Goal: Check status: Check status

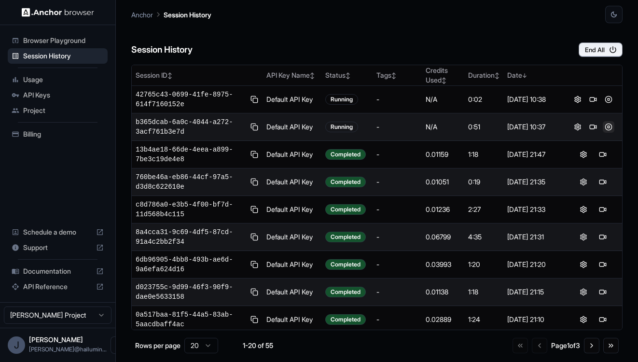
click at [603, 127] on button at bounding box center [609, 127] width 12 height 12
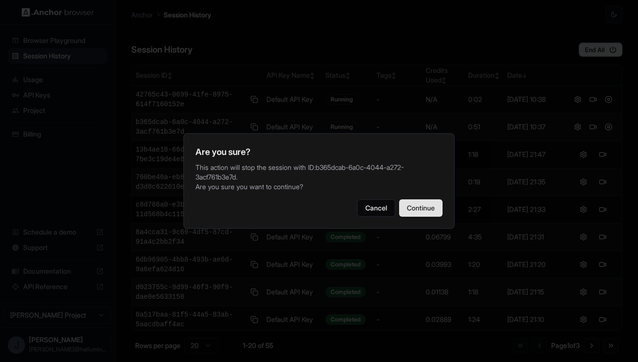
click at [439, 205] on button "Continue" at bounding box center [420, 207] width 43 height 17
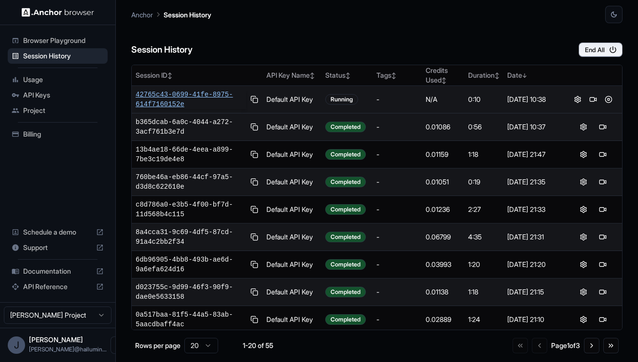
click at [228, 92] on span "42765c43-0699-41fe-8975-614f7160152e" at bounding box center [191, 99] width 111 height 19
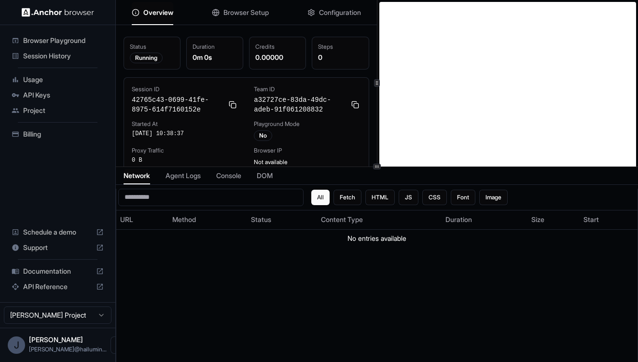
scroll to position [22, 0]
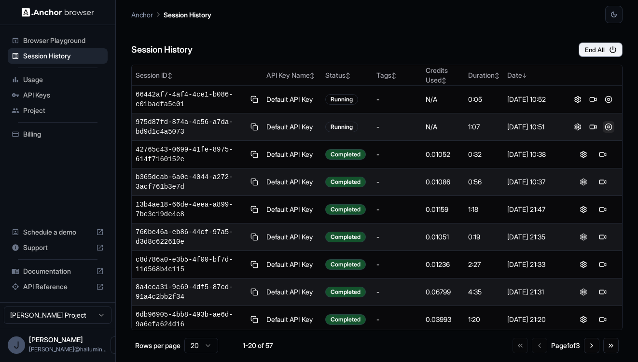
click at [603, 127] on button at bounding box center [609, 127] width 12 height 12
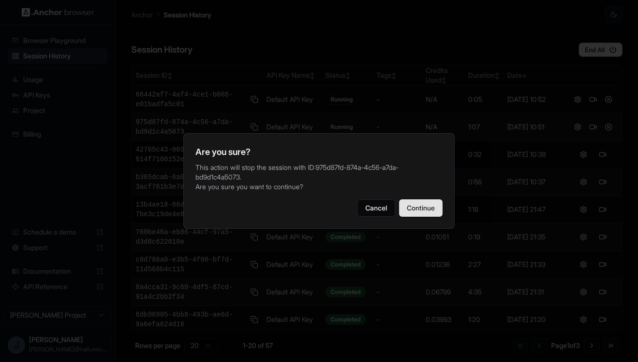
click at [438, 200] on button "Continue" at bounding box center [420, 207] width 43 height 17
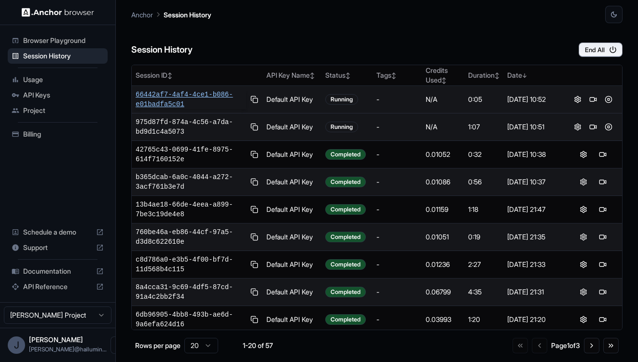
click at [174, 96] on span "66442af7-4af4-4ce1-b086-e01badfa5c01" at bounding box center [191, 99] width 111 height 19
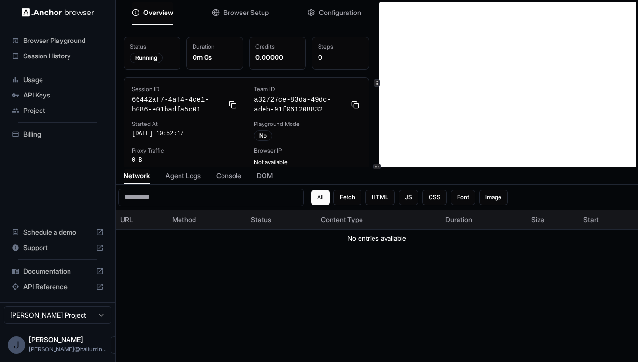
scroll to position [22, 0]
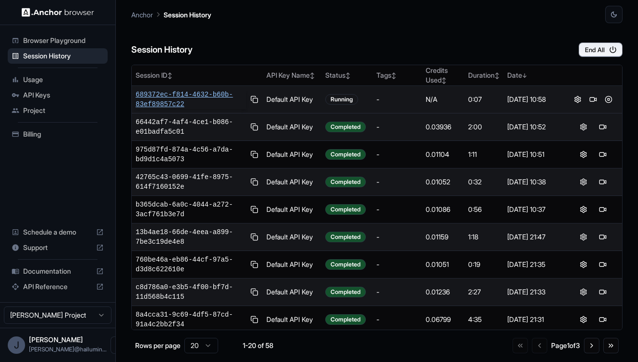
click at [212, 100] on span "689372ec-f814-4632-b60b-83ef89857c22" at bounding box center [191, 99] width 111 height 19
click at [198, 98] on span "7309260d-409c-46f3-975d-2b9c75280011" at bounding box center [191, 99] width 111 height 19
